Goal: Task Accomplishment & Management: Use online tool/utility

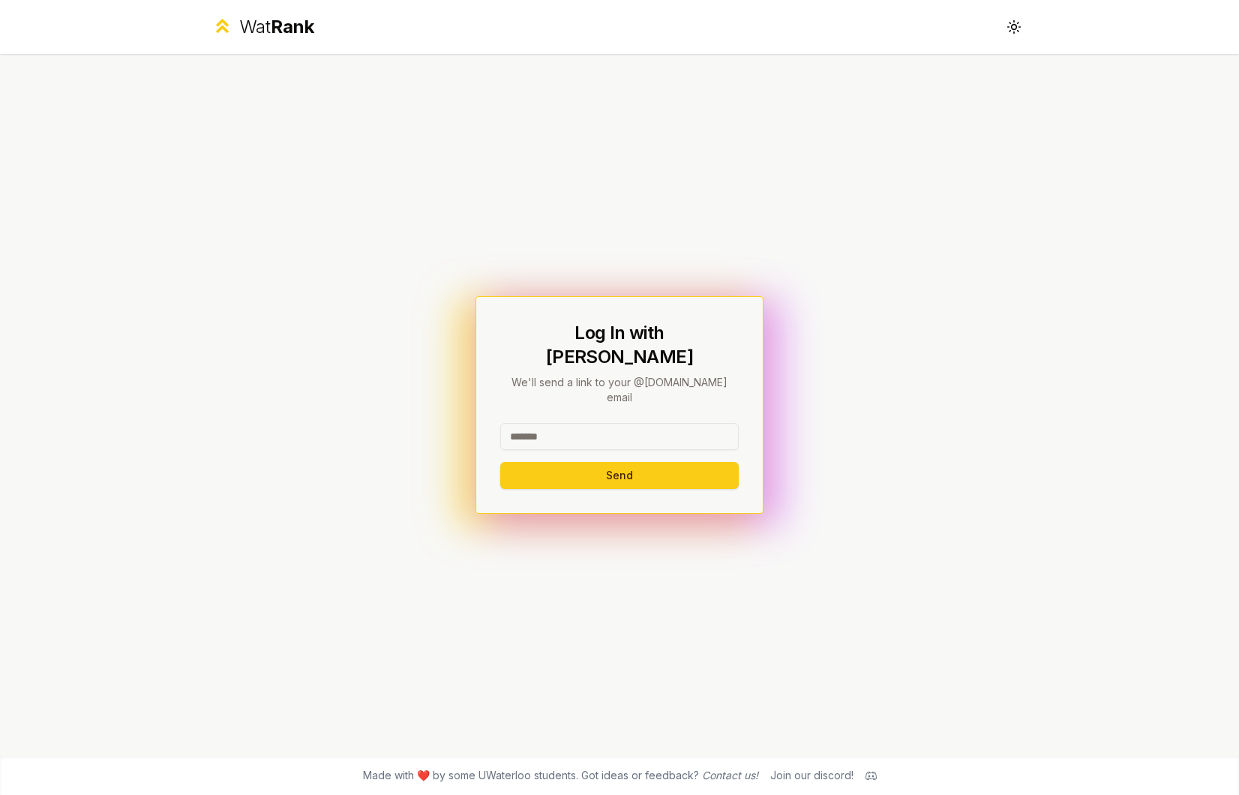
click at [602, 423] on input at bounding box center [619, 436] width 238 height 27
click at [428, 412] on div "Log In with WatIAM We'll send a link to your @[DOMAIN_NAME] email Send" at bounding box center [619, 405] width 864 height 702
click at [583, 427] on input at bounding box center [619, 436] width 238 height 27
type input "*******"
click at [500, 462] on button "Send" at bounding box center [619, 475] width 238 height 27
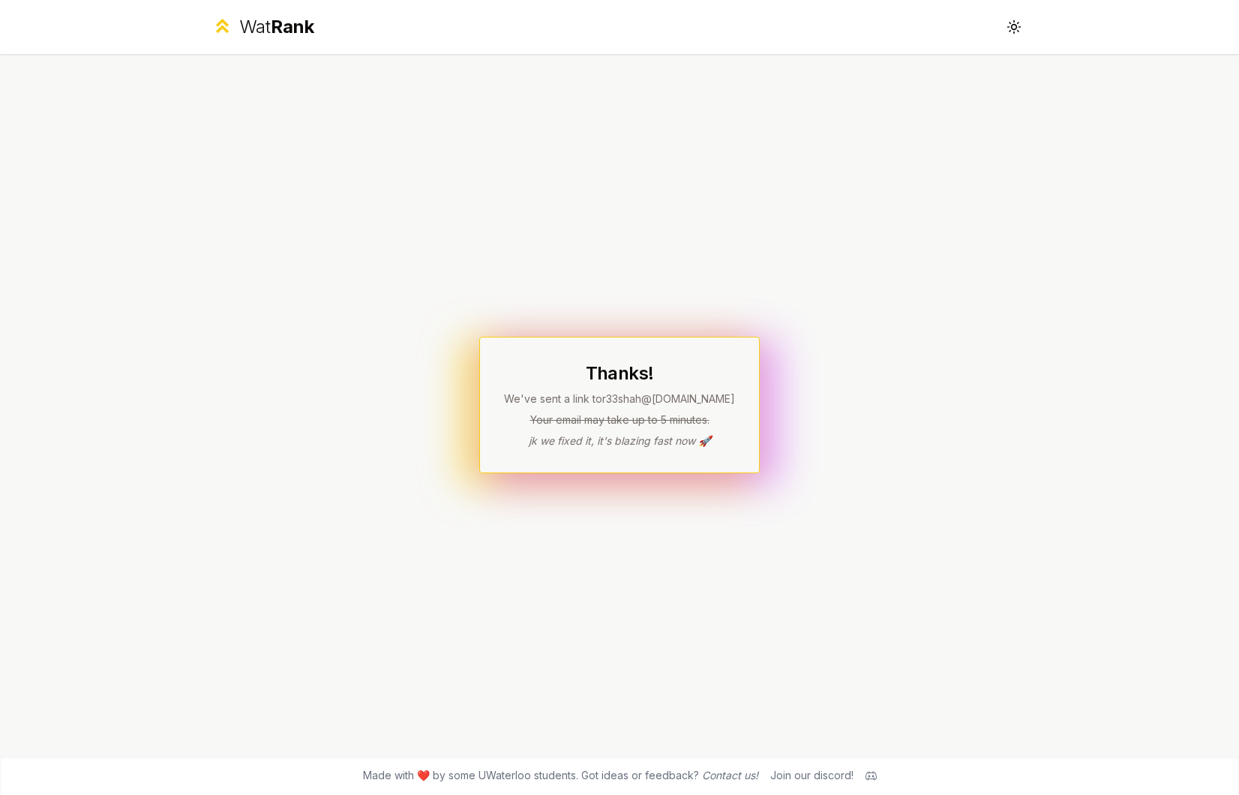
click at [1202, 1] on header "Wat Rank Toggle theme" at bounding box center [619, 27] width 1239 height 54
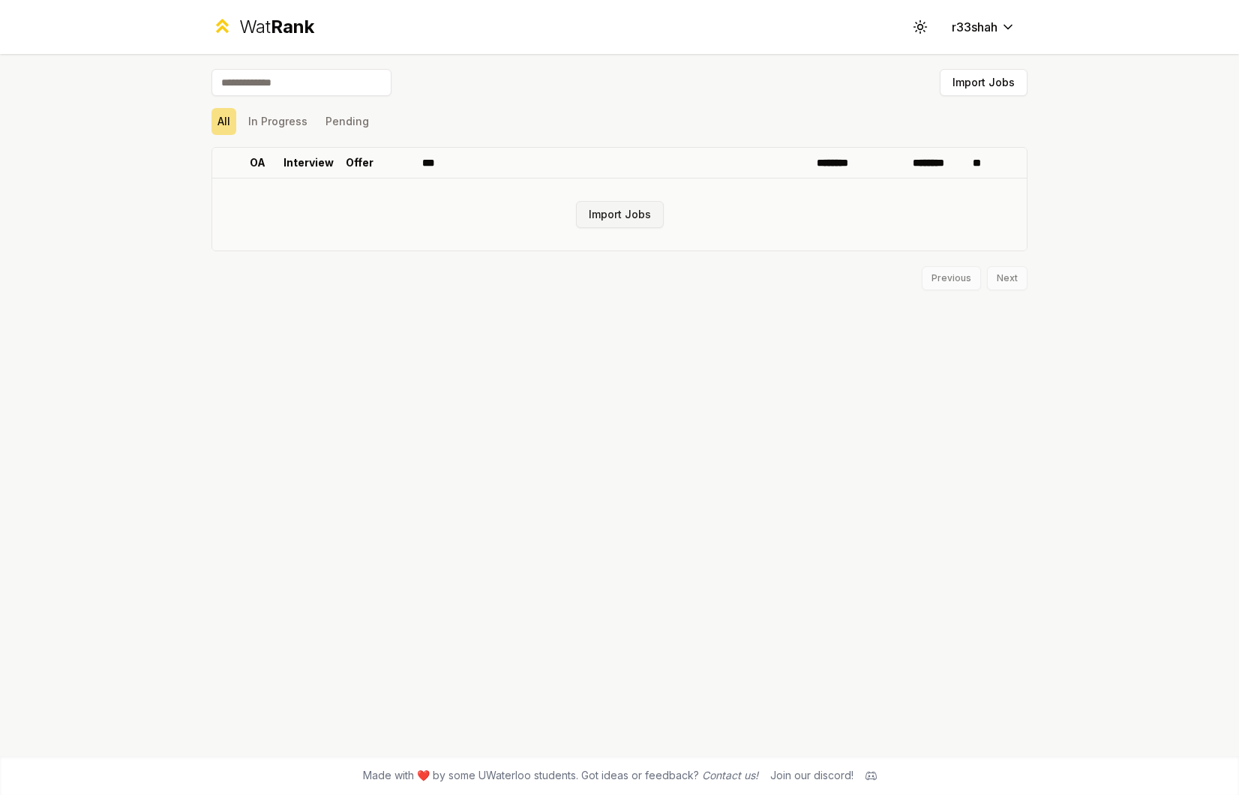
click at [649, 215] on button "Import Jobs" at bounding box center [620, 214] width 88 height 27
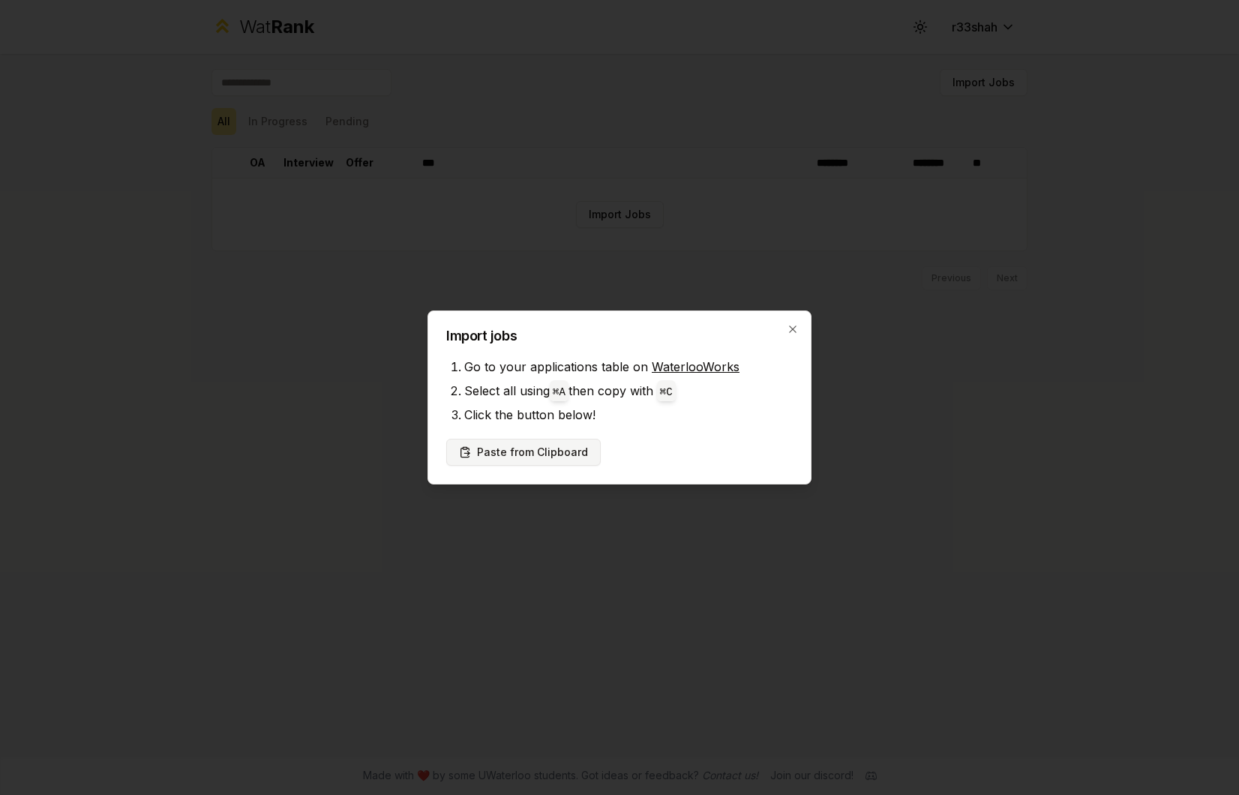
click at [562, 445] on button "Paste from Clipboard" at bounding box center [523, 452] width 154 height 27
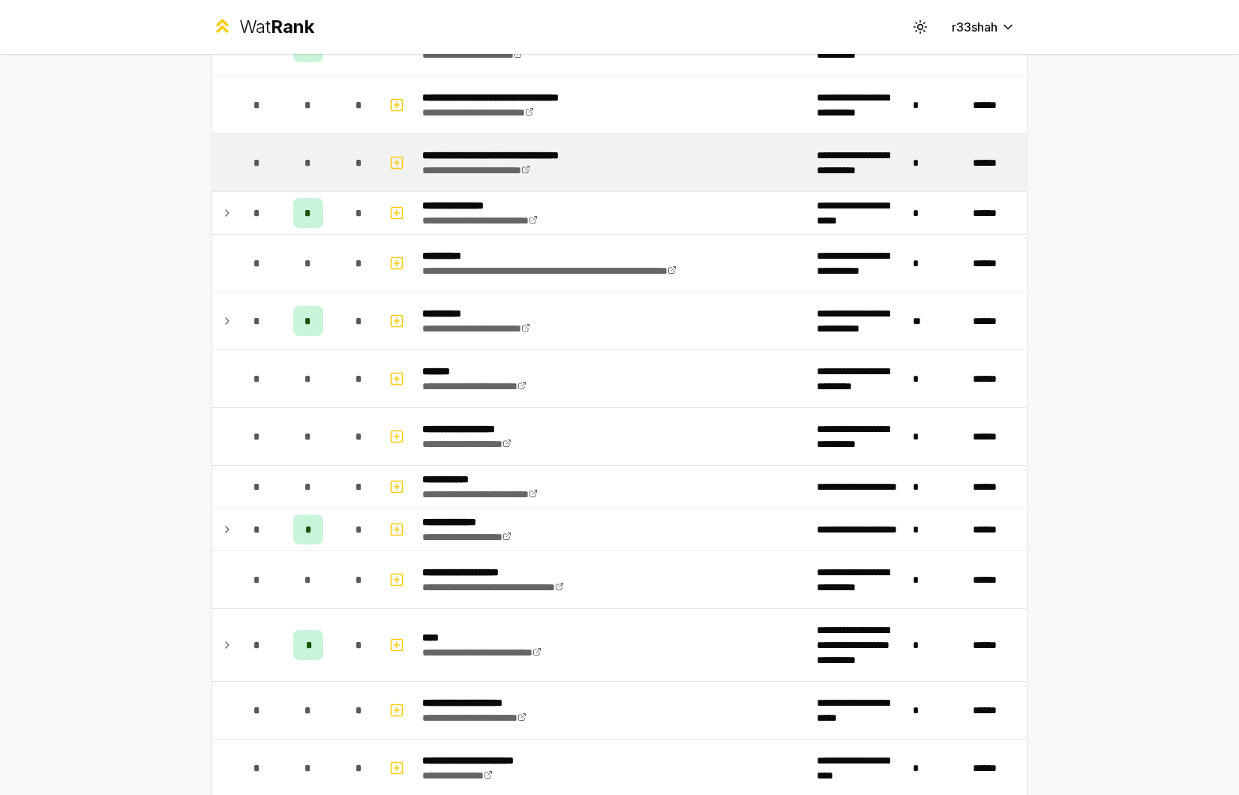
scroll to position [475, 0]
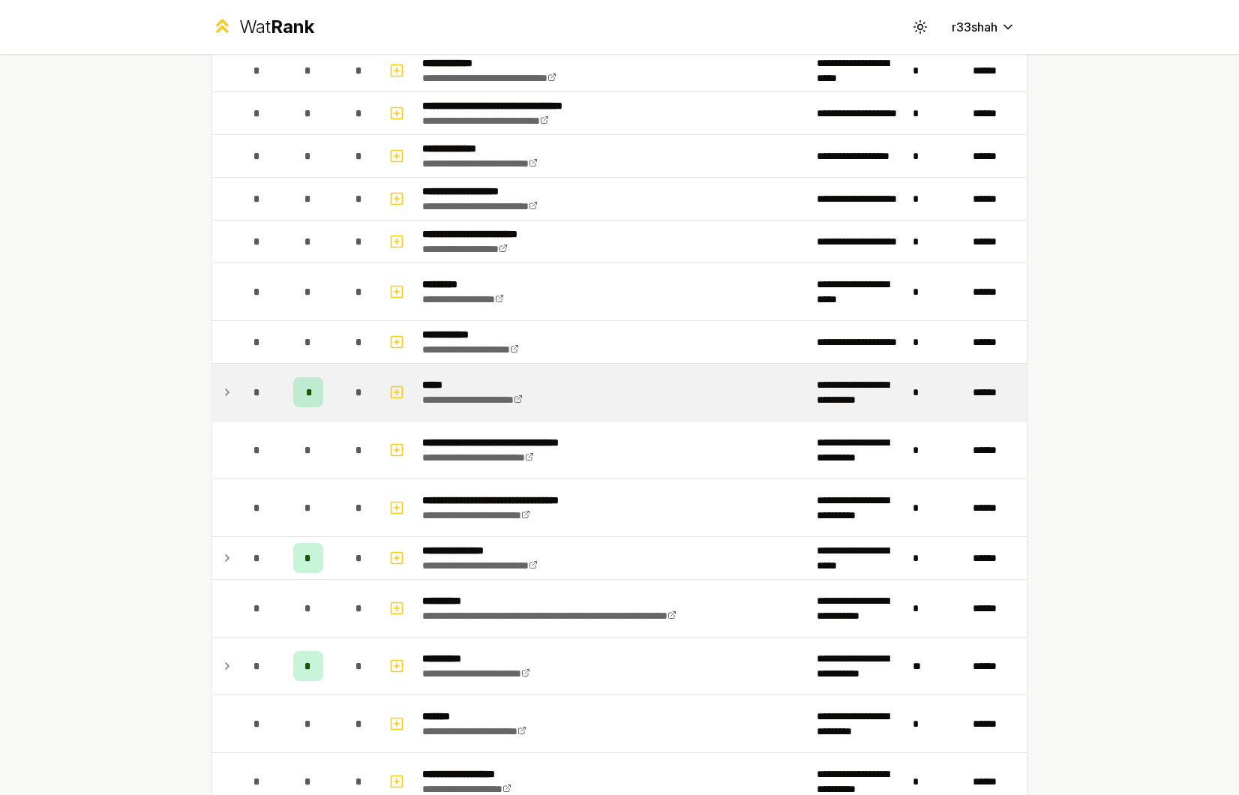
click at [307, 388] on div "*" at bounding box center [308, 392] width 30 height 30
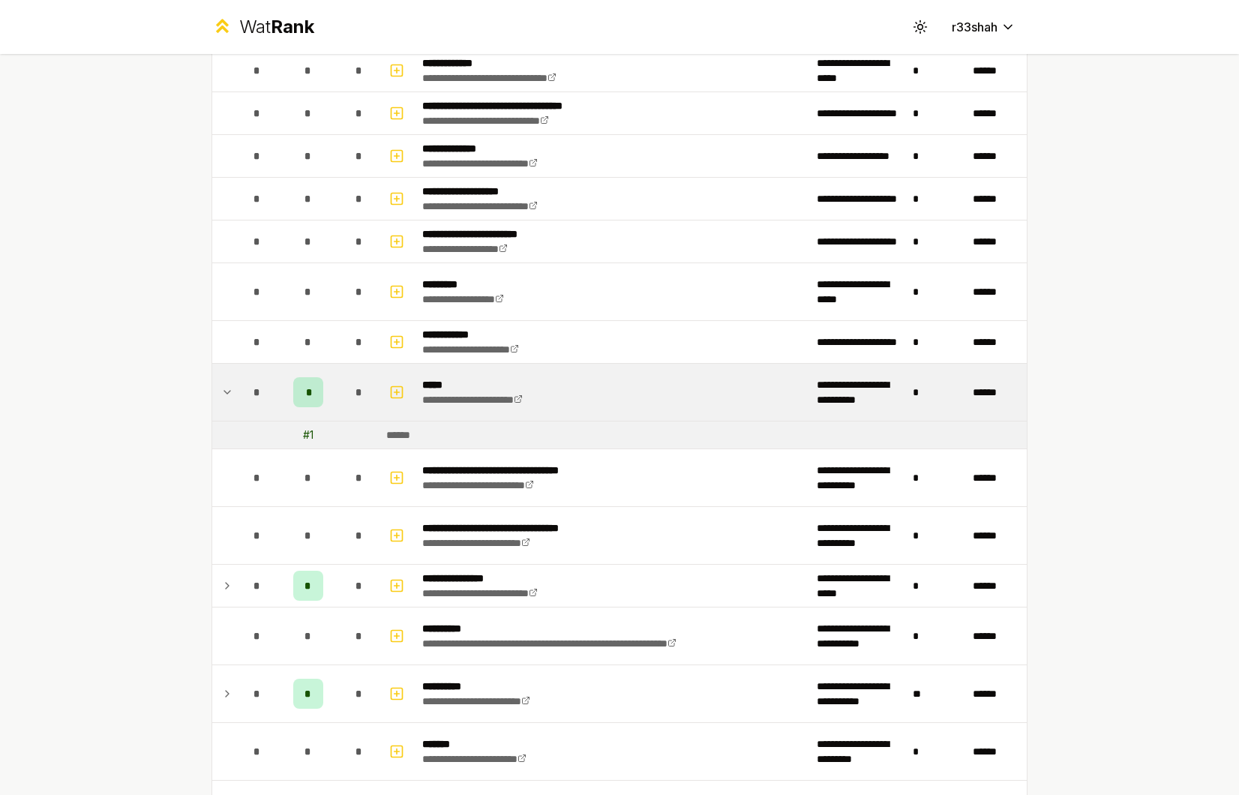
click at [293, 392] on div "*" at bounding box center [308, 392] width 30 height 30
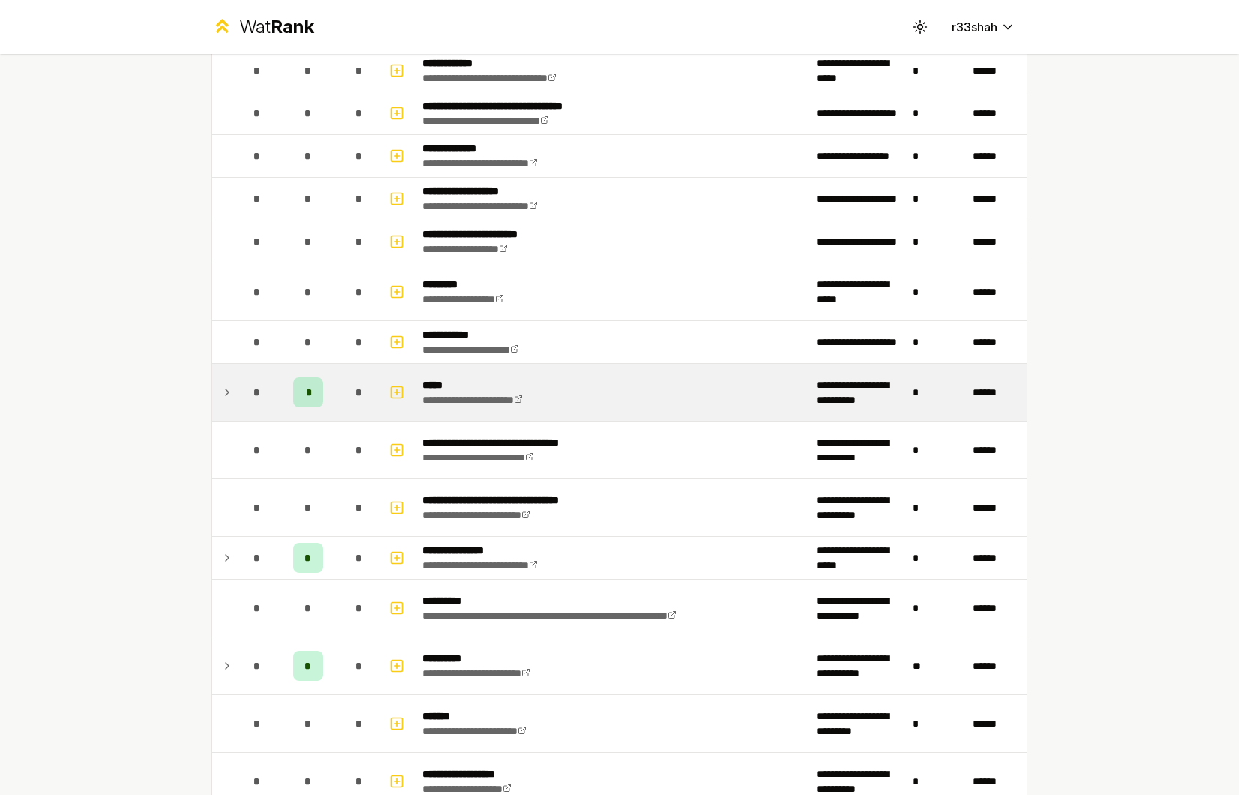
click at [295, 392] on div "*" at bounding box center [308, 392] width 30 height 30
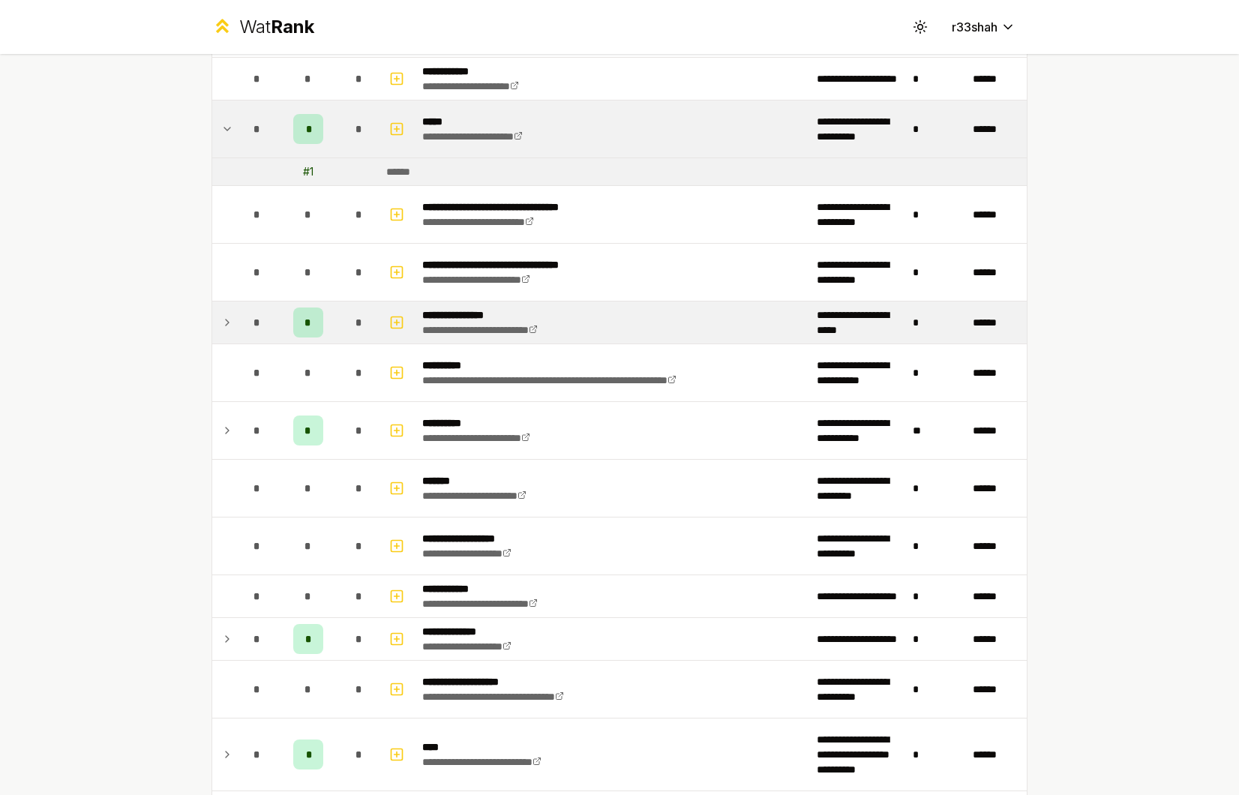
scroll to position [604, 0]
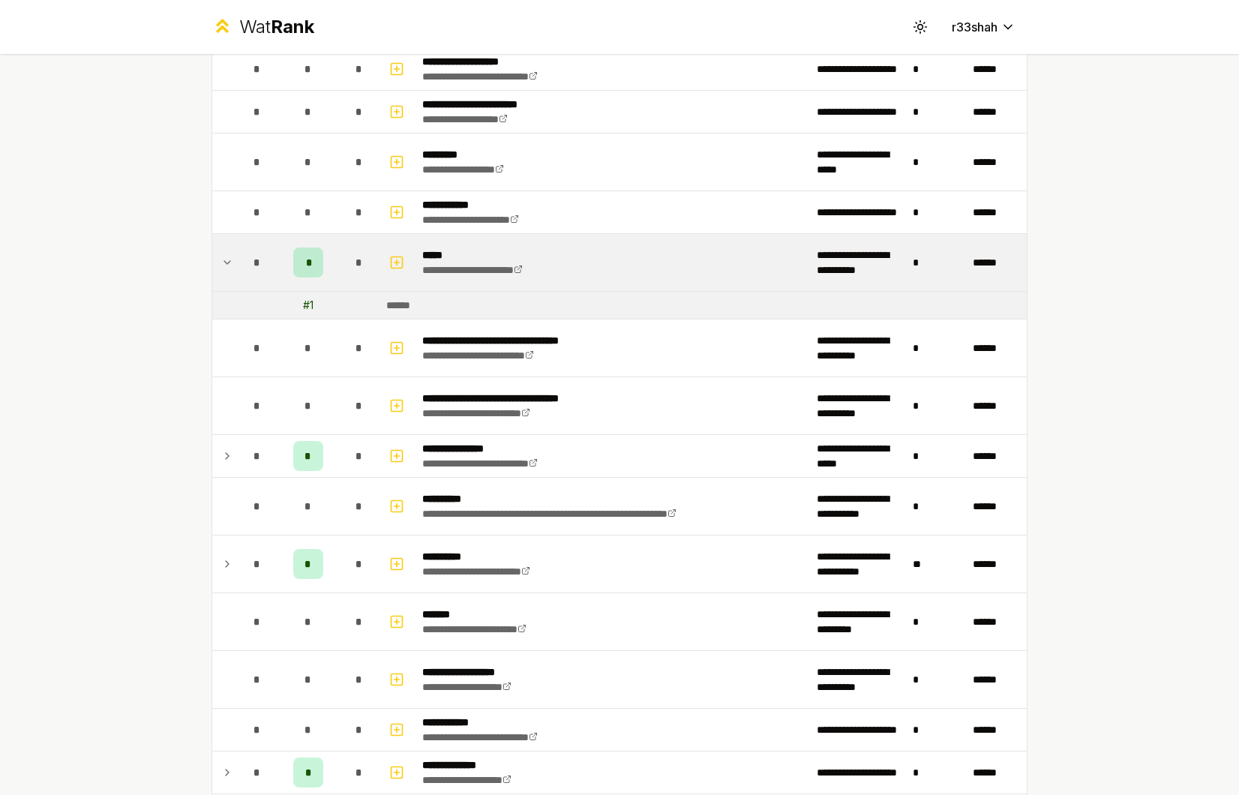
click at [222, 259] on icon at bounding box center [227, 262] width 12 height 18
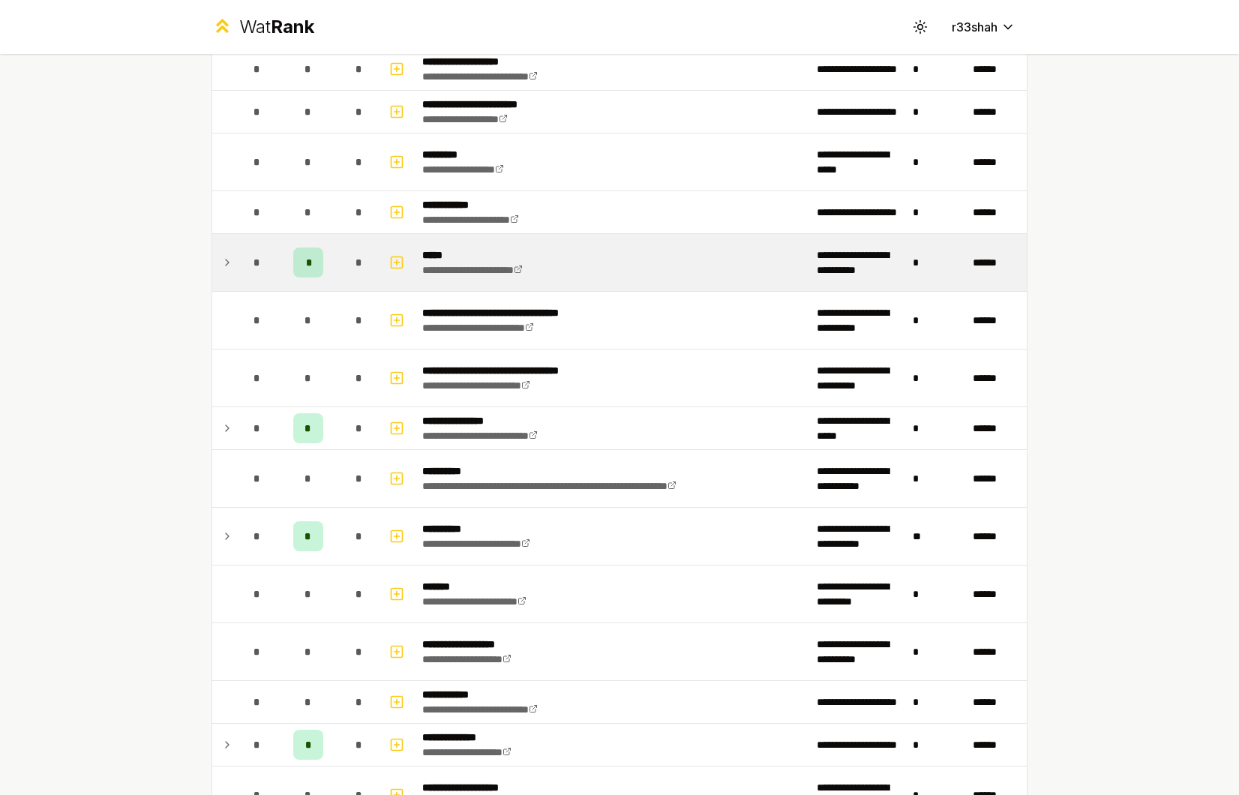
click at [222, 259] on icon at bounding box center [227, 262] width 12 height 18
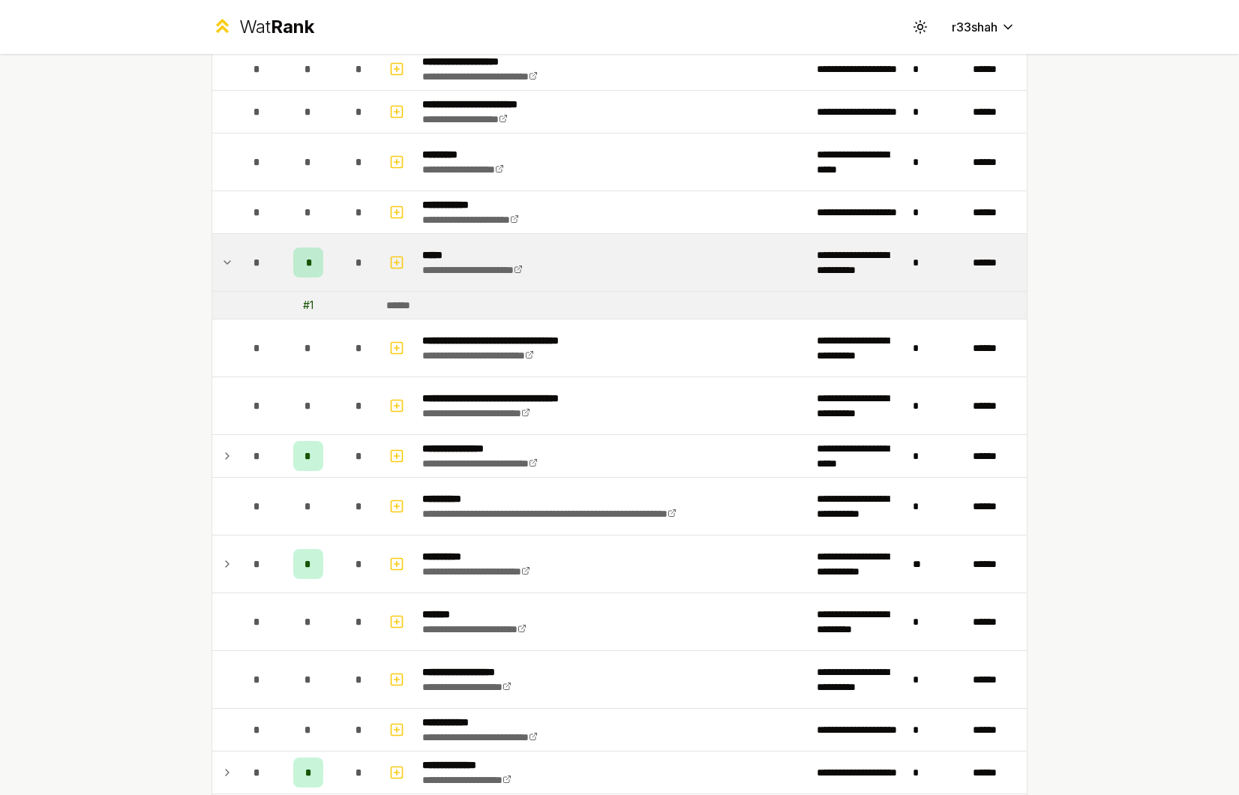
click at [303, 301] on div "# 1" at bounding box center [308, 305] width 10 height 15
drag, startPoint x: 355, startPoint y: 303, endPoint x: 457, endPoint y: 302, distance: 102.7
click at [457, 302] on tr "# 1 ******" at bounding box center [619, 306] width 814 height 28
click at [457, 302] on td "******" at bounding box center [703, 305] width 646 height 27
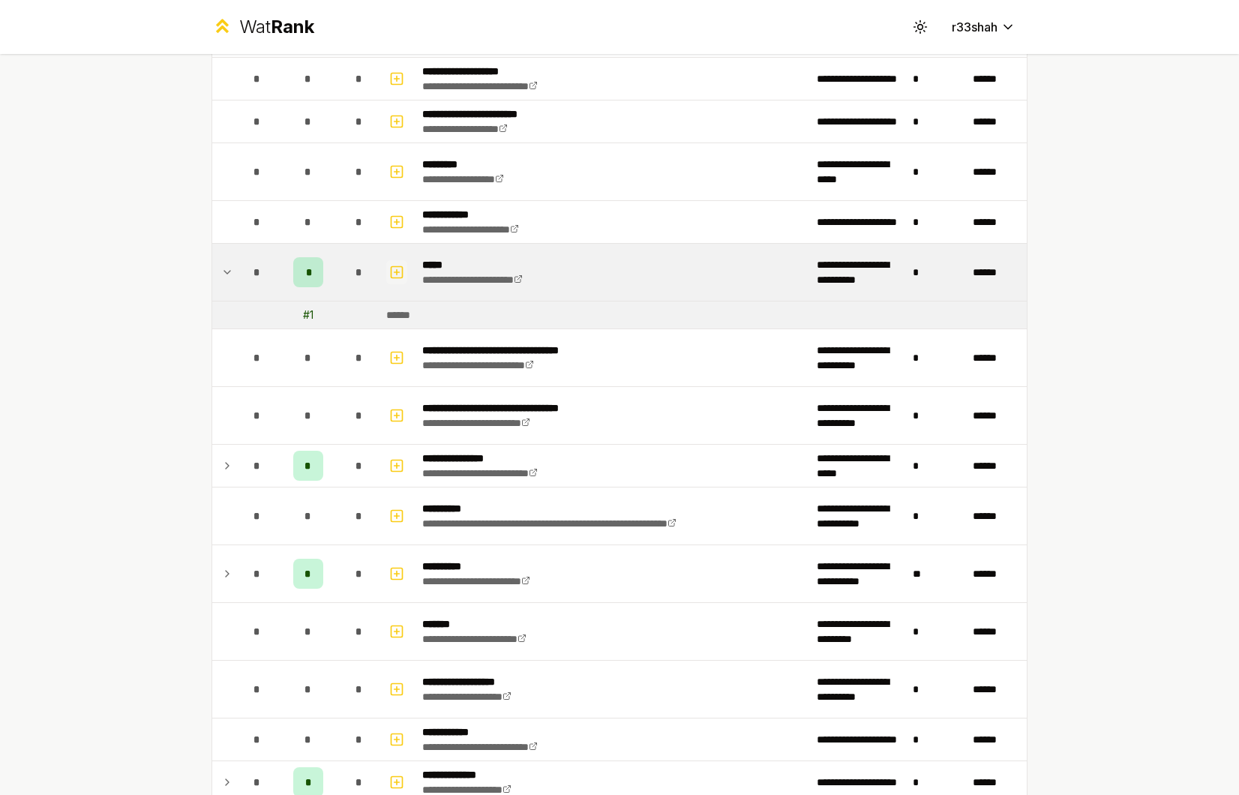
click at [394, 273] on icon "button" at bounding box center [396, 272] width 15 height 18
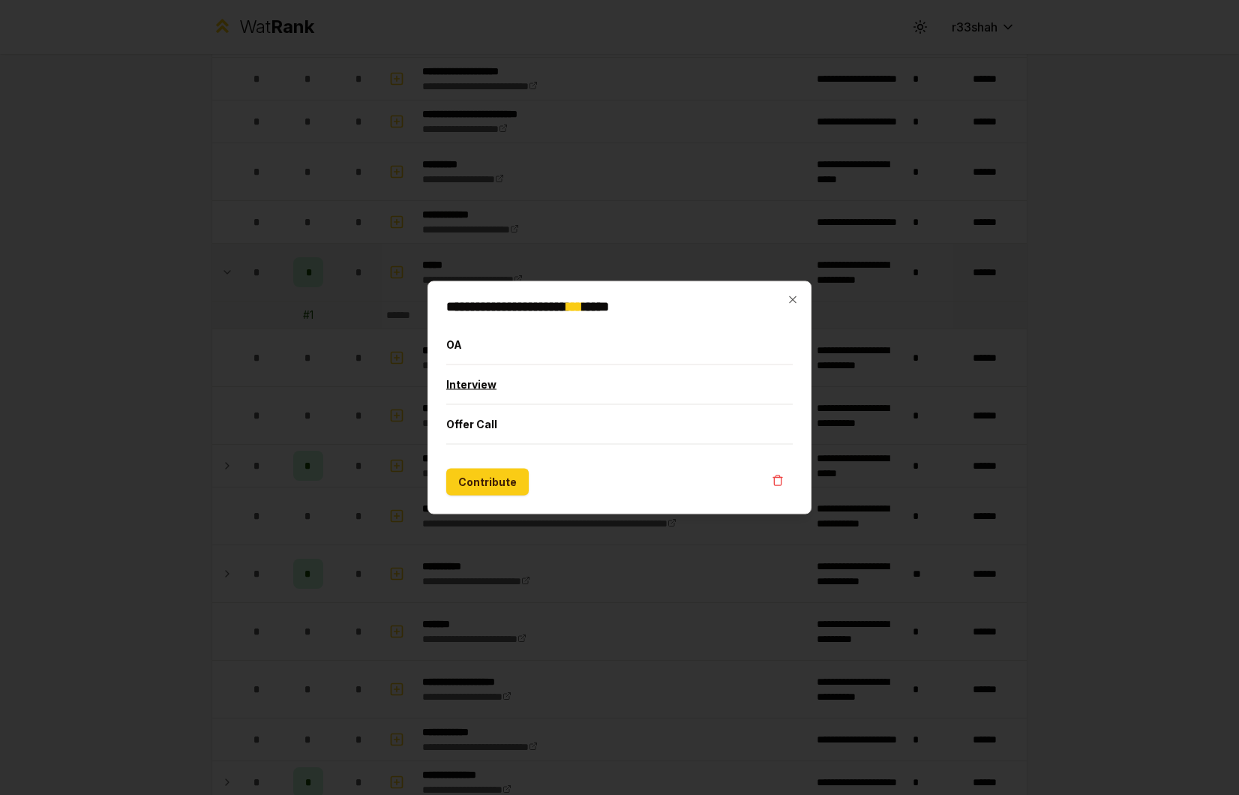
click at [499, 386] on button "Interview" at bounding box center [619, 384] width 346 height 39
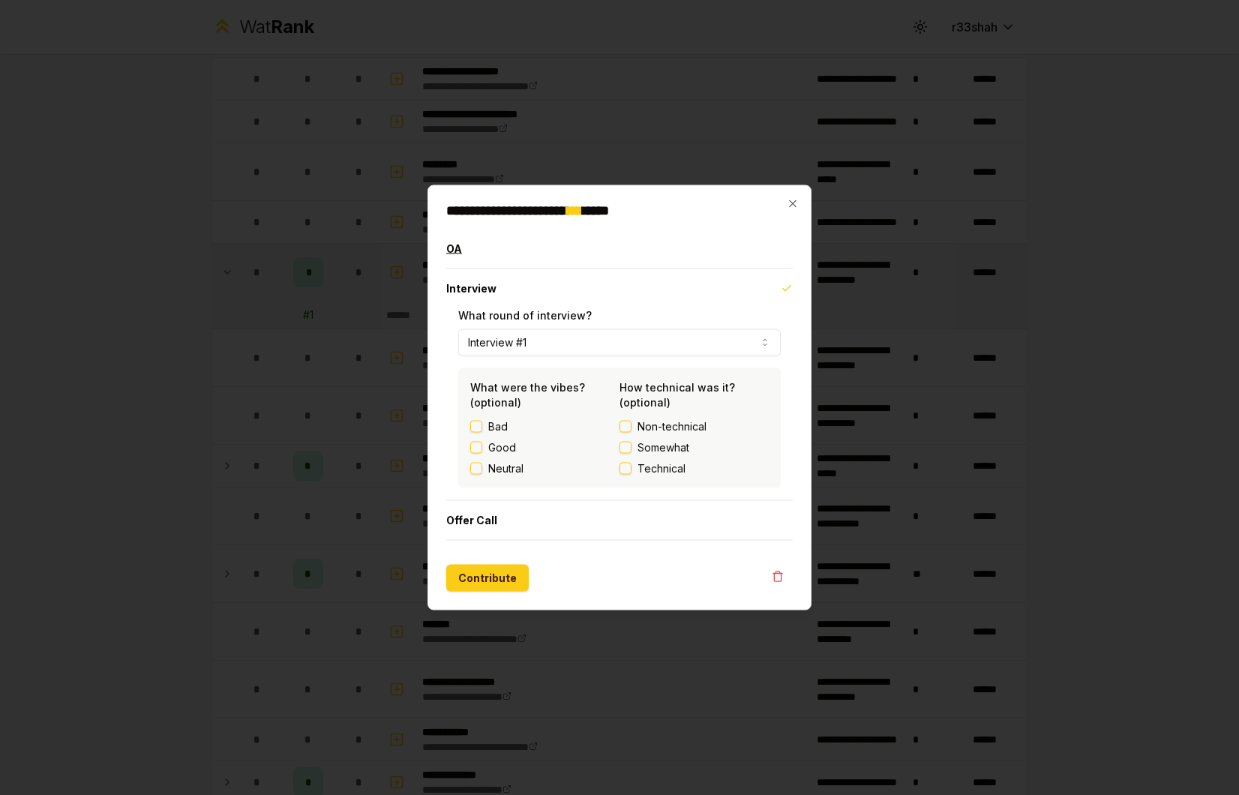
click at [528, 255] on button "OA" at bounding box center [619, 248] width 346 height 39
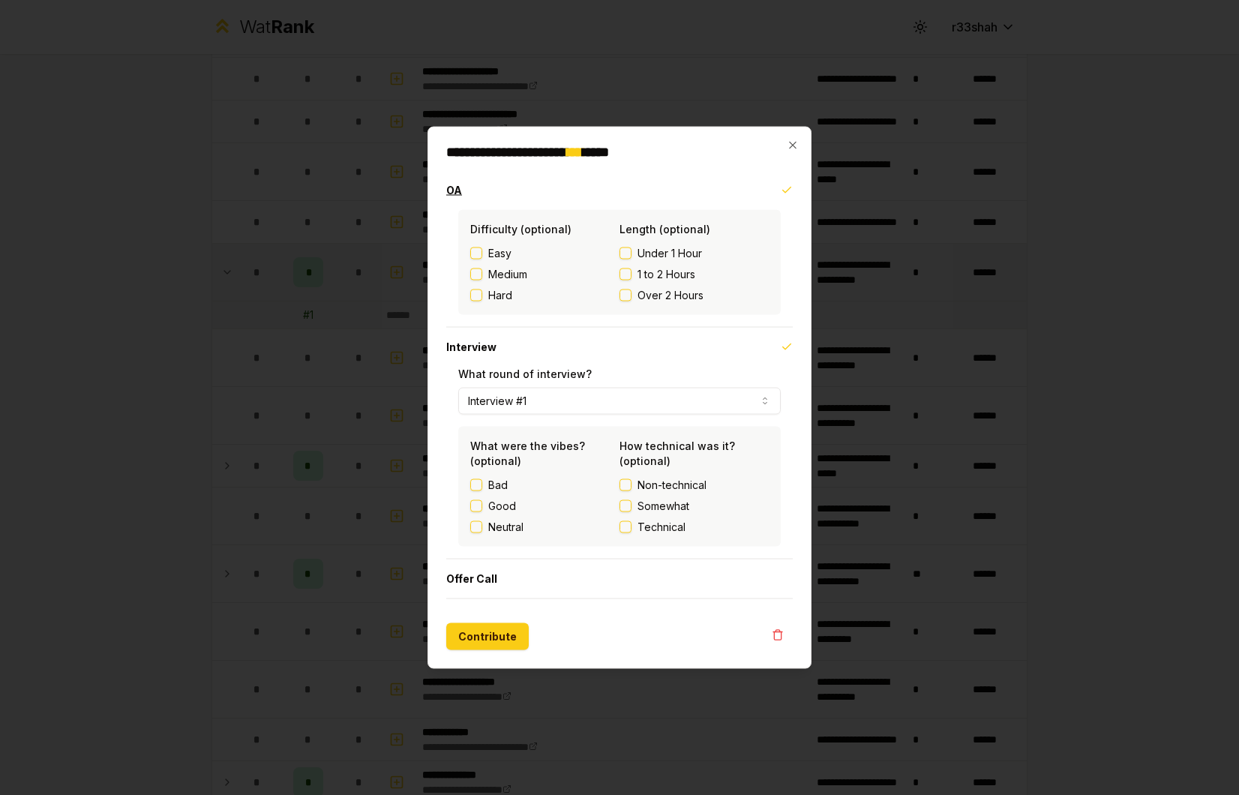
click at [532, 193] on button "OA" at bounding box center [619, 190] width 346 height 39
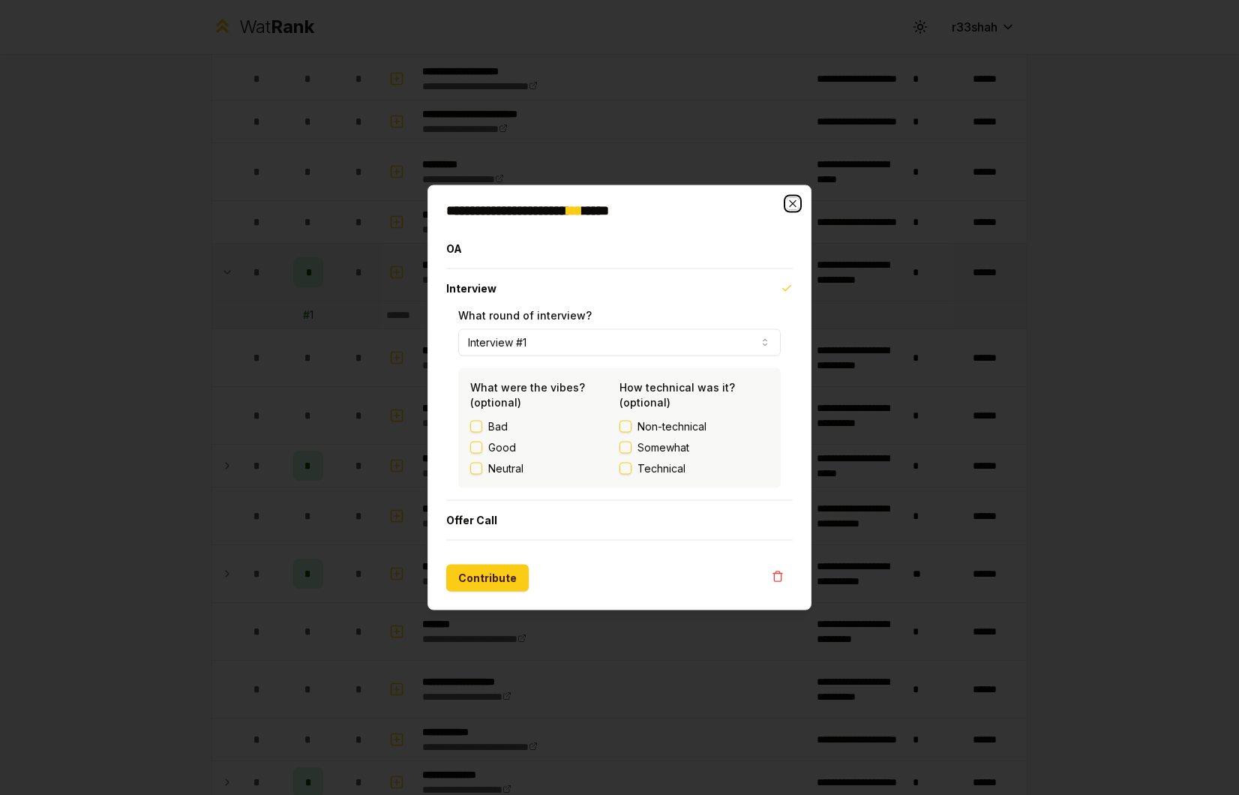
click at [792, 206] on icon "button" at bounding box center [793, 204] width 12 height 12
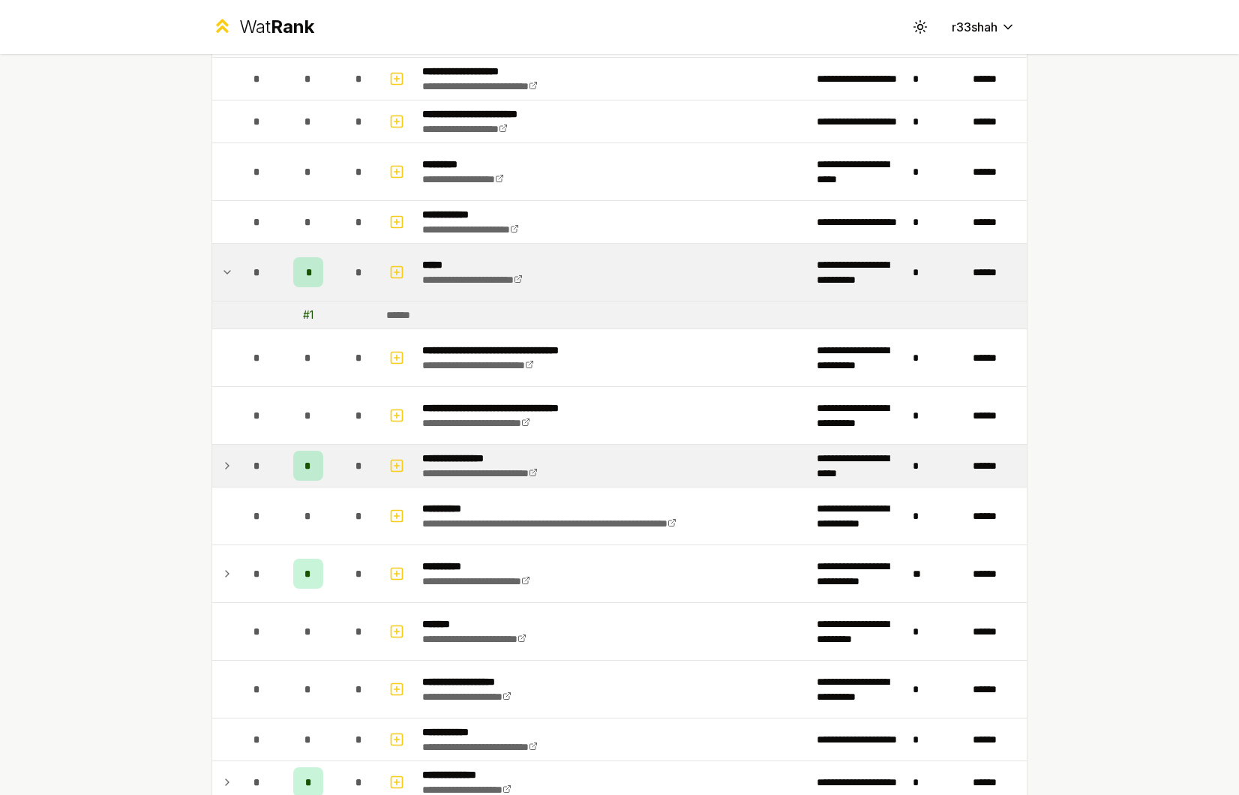
click at [313, 454] on div "*" at bounding box center [308, 466] width 30 height 30
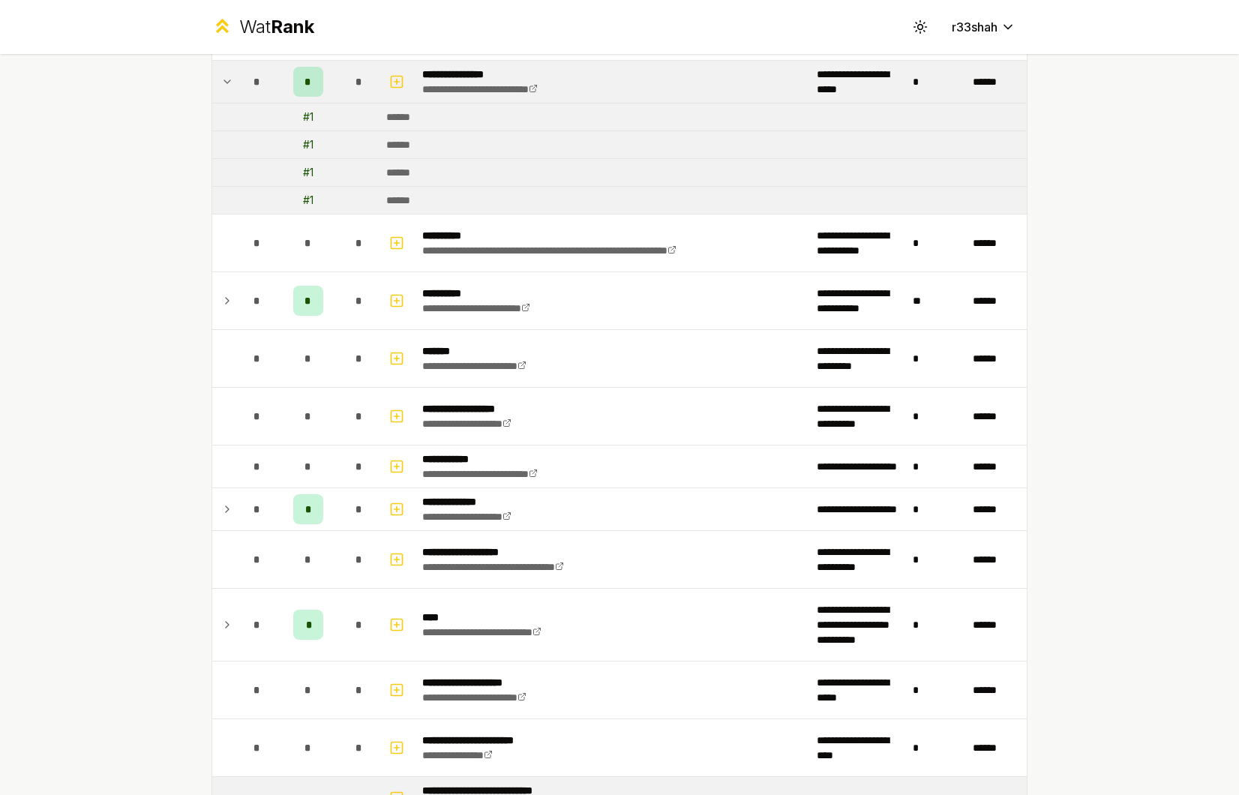
scroll to position [1900, 0]
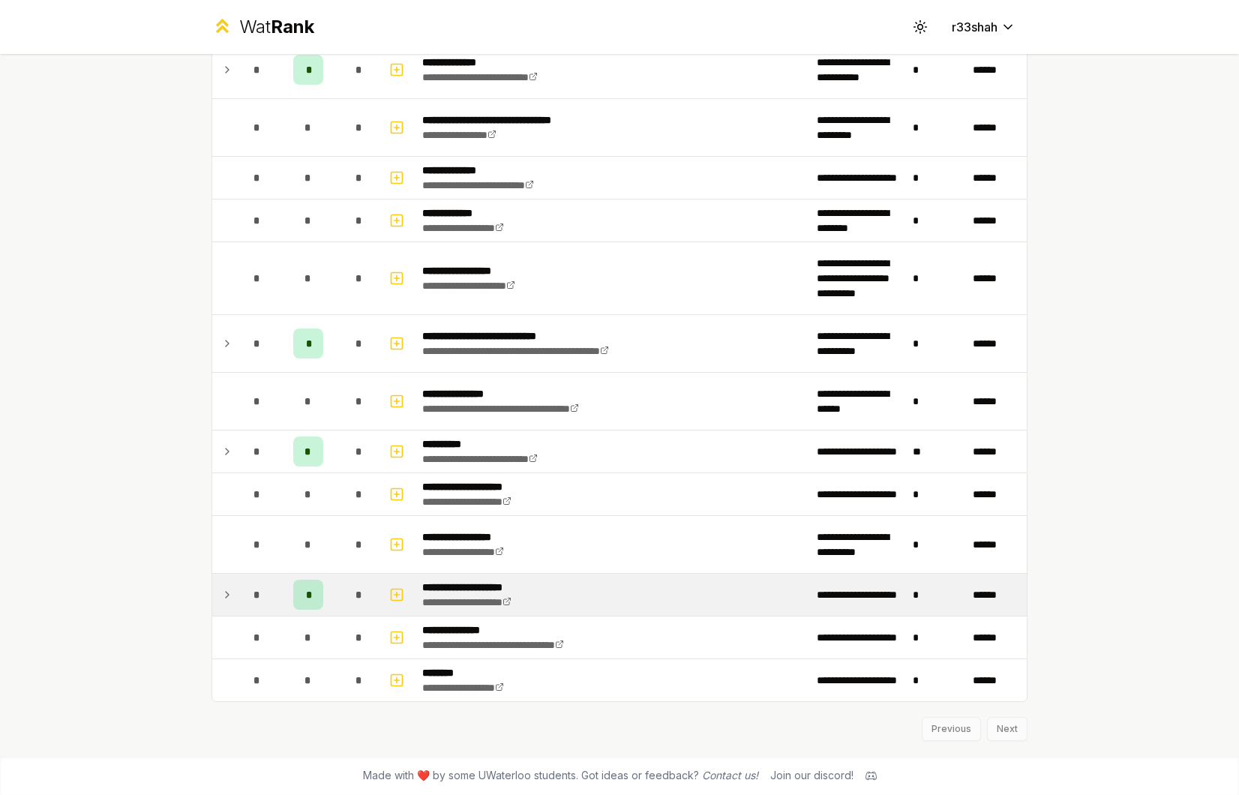
click at [304, 598] on div "*" at bounding box center [308, 595] width 30 height 30
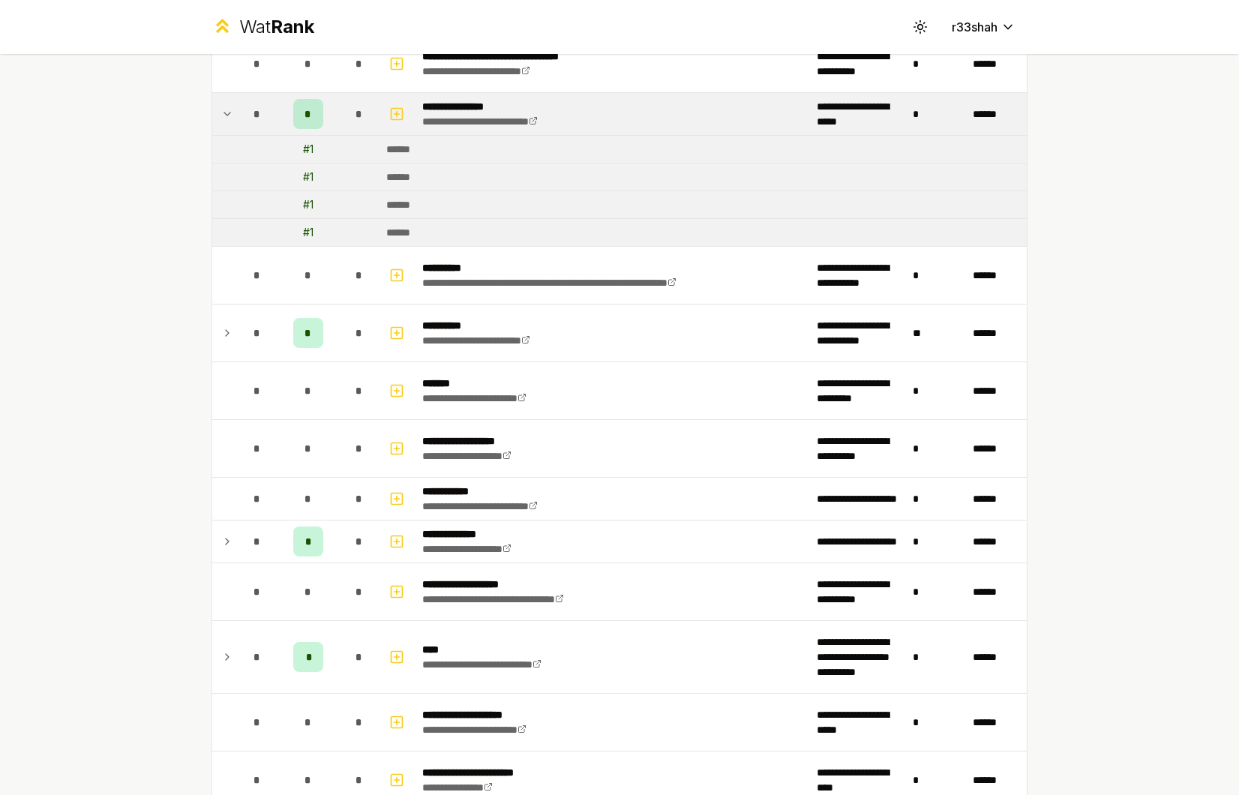
scroll to position [0, 0]
